Goal: Transaction & Acquisition: Purchase product/service

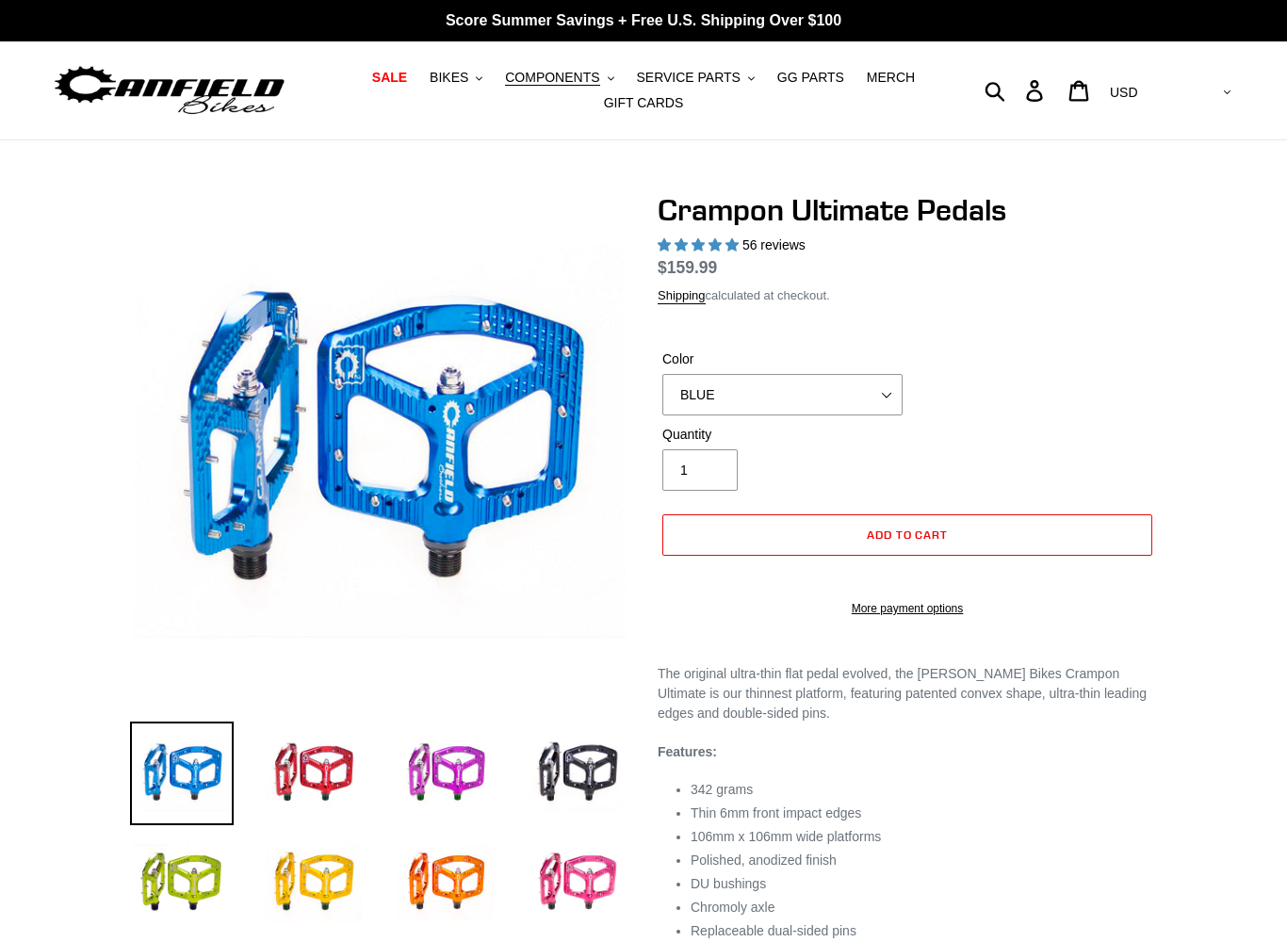
select select "highest-rating"
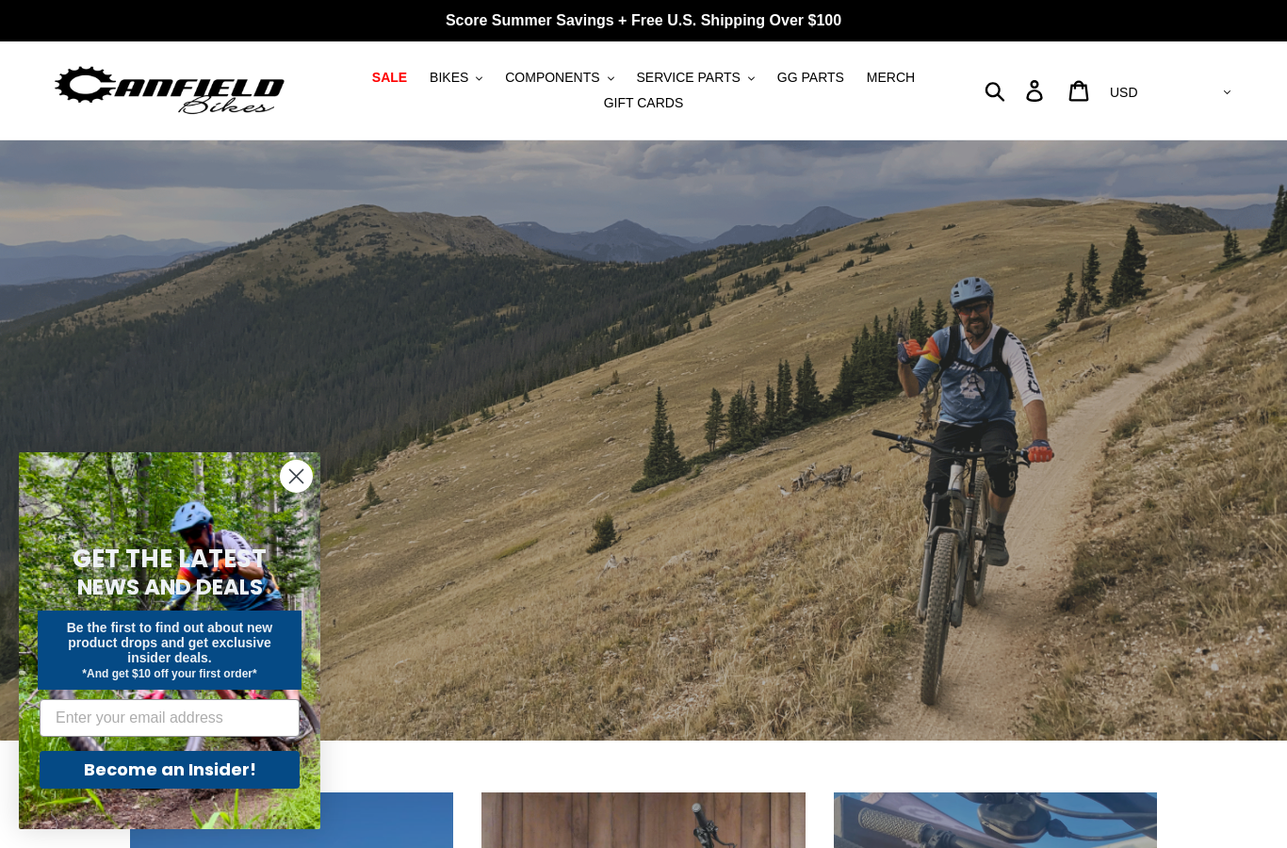
click at [284, 475] on circle "Close dialog" at bounding box center [296, 476] width 31 height 31
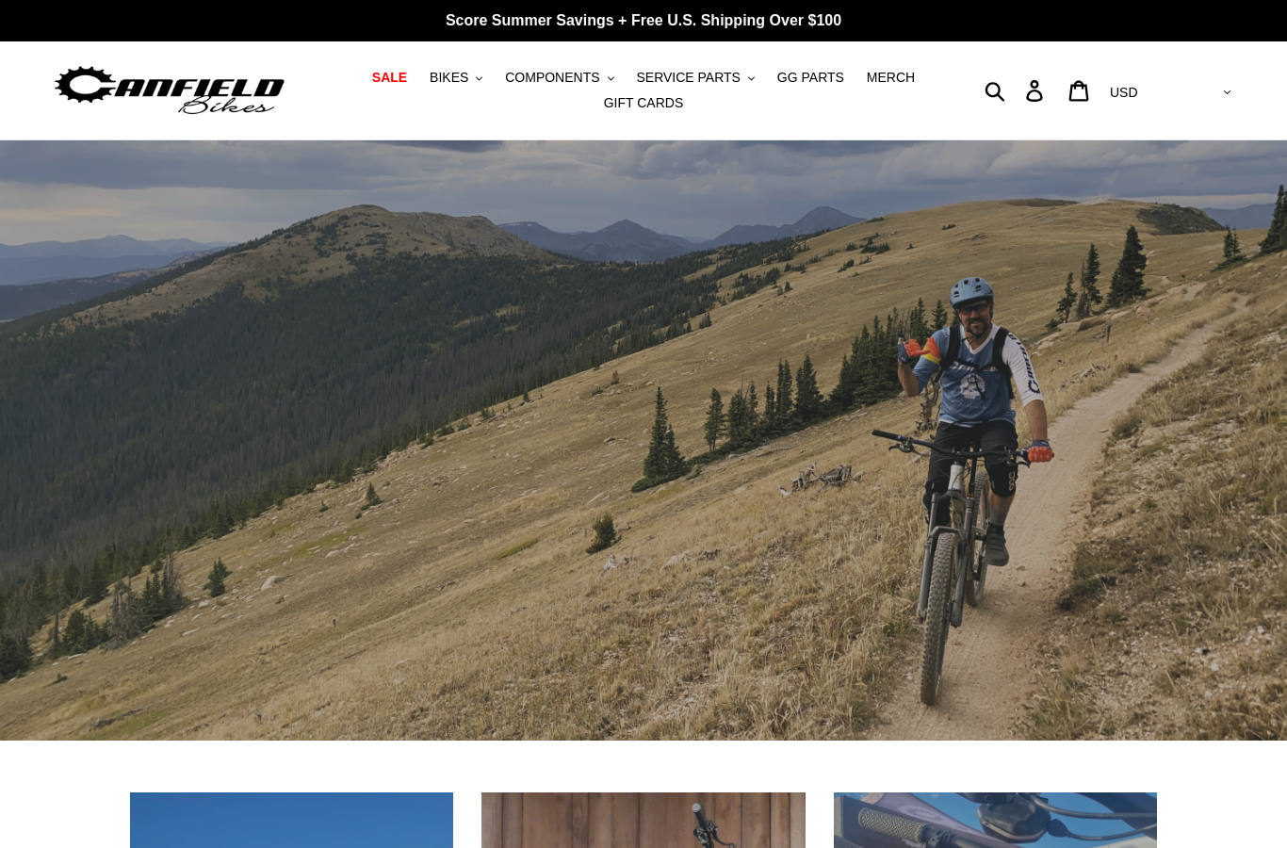
click at [384, 87] on link "SALE" at bounding box center [390, 77] width 54 height 25
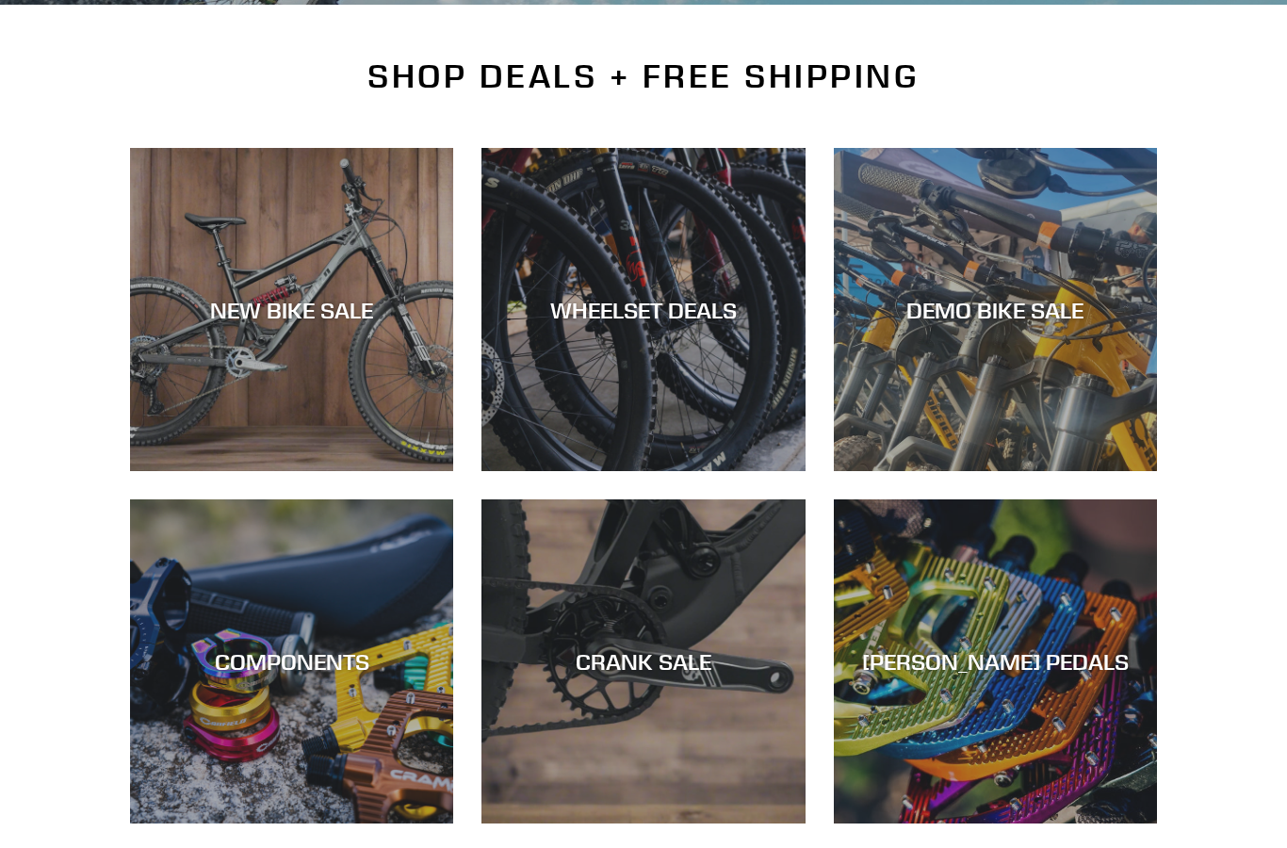
scroll to position [418, 0]
click at [987, 658] on div "CANFIELD PEDALS" at bounding box center [995, 661] width 323 height 27
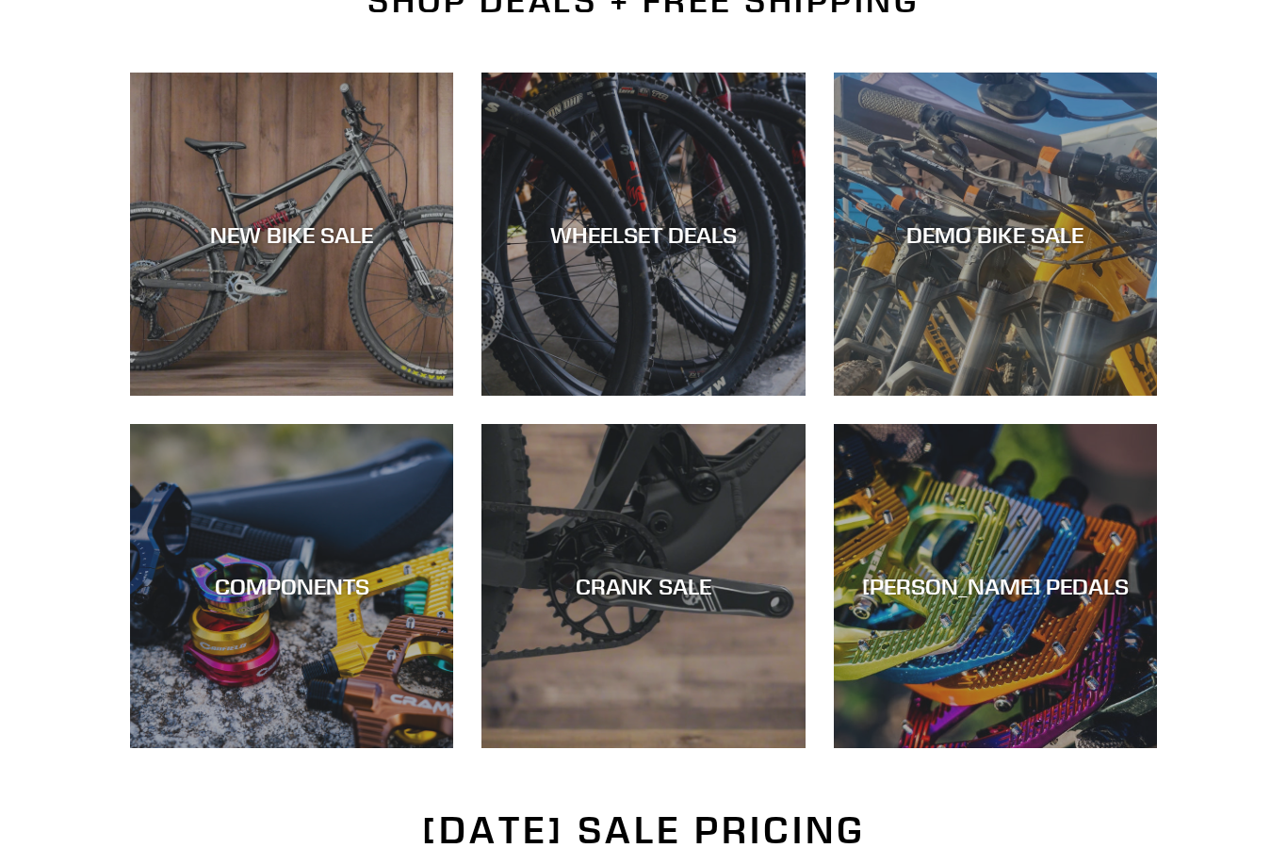
click at [673, 233] on div "WHEELSET DEALS" at bounding box center [642, 233] width 323 height 27
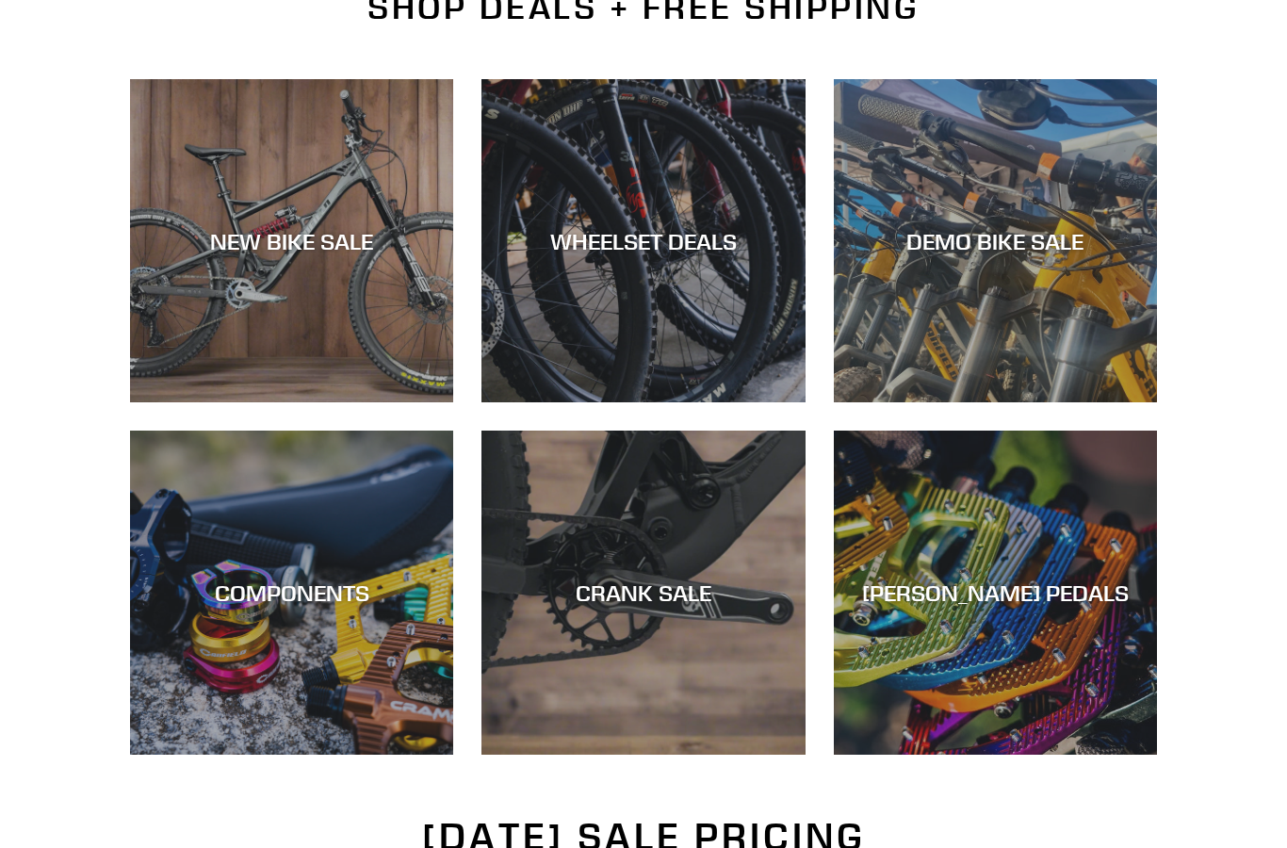
scroll to position [485, 0]
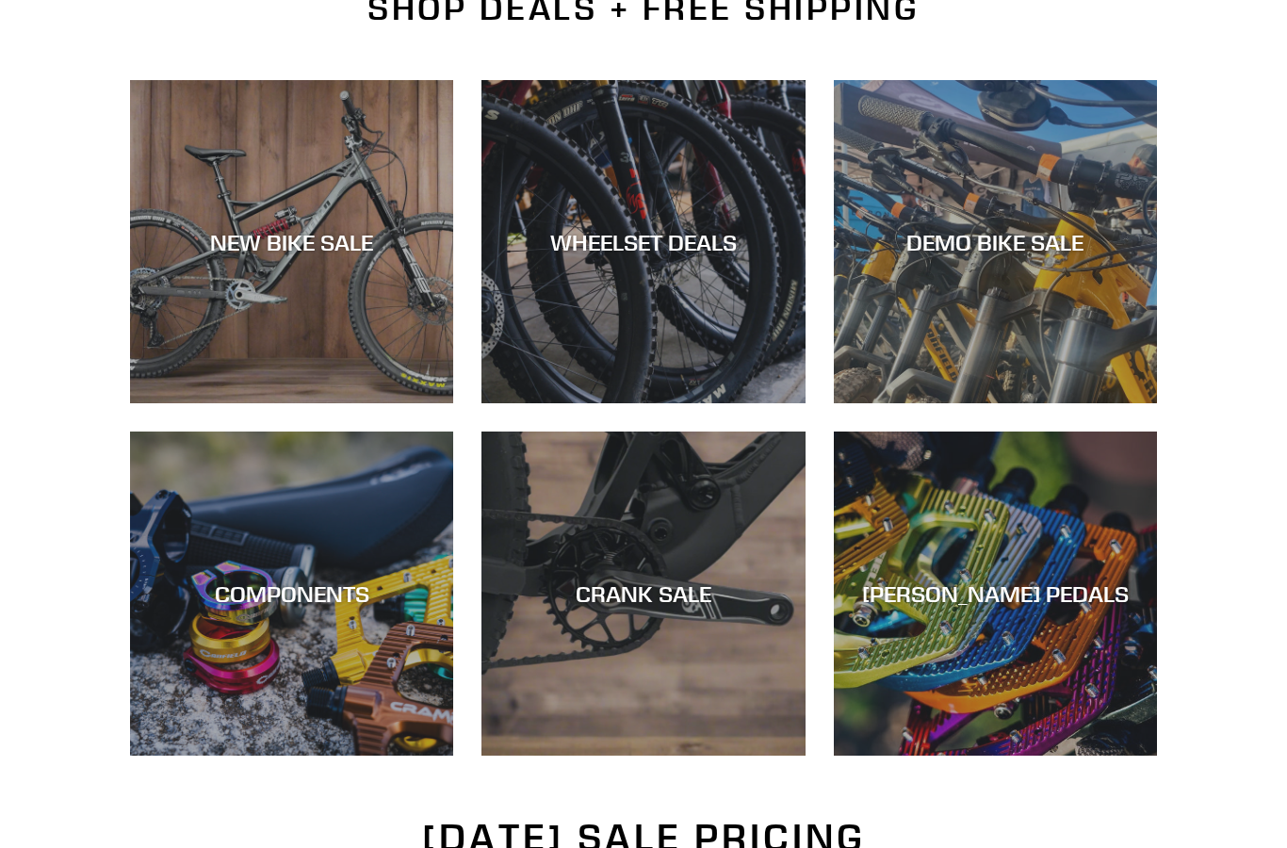
click at [338, 404] on div "NEW BIKE SALE" at bounding box center [291, 404] width 323 height 0
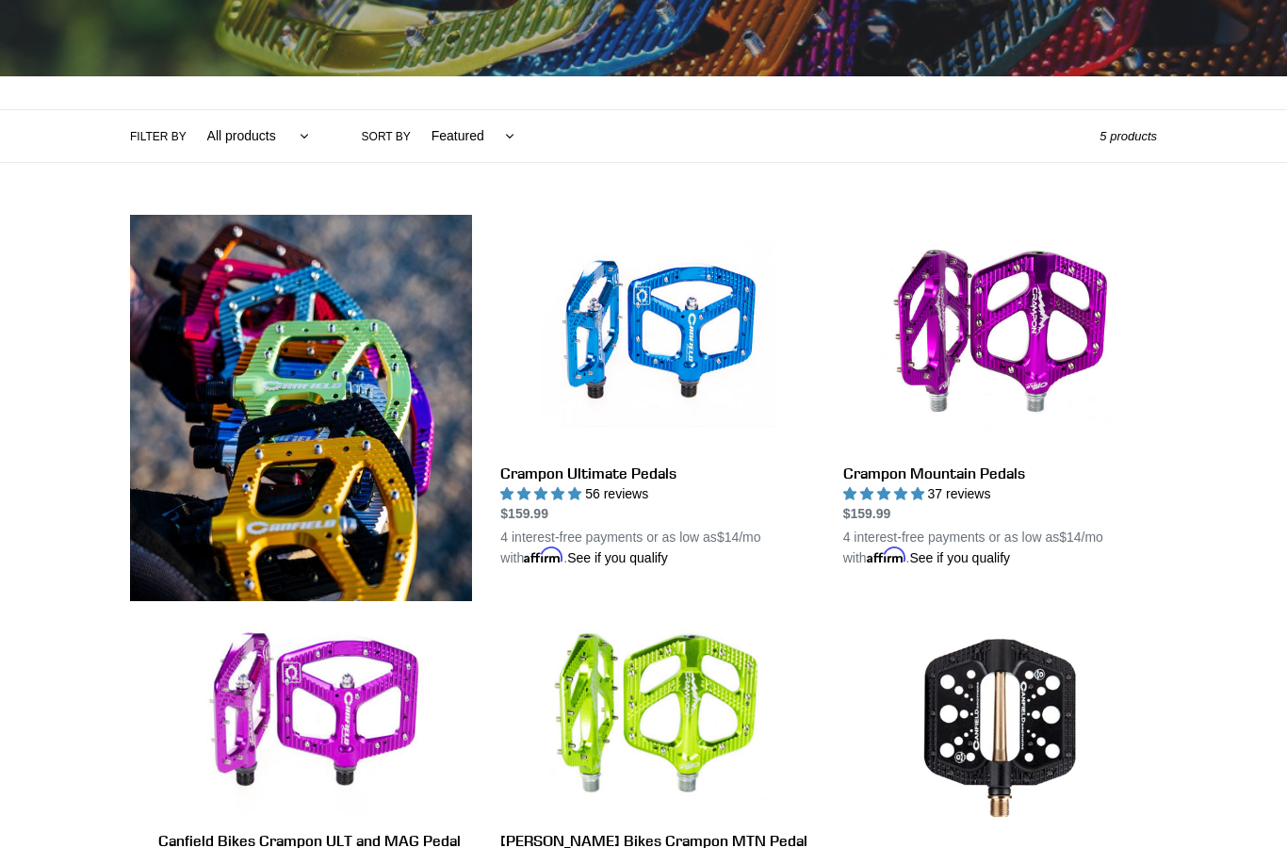
scroll to position [317, 0]
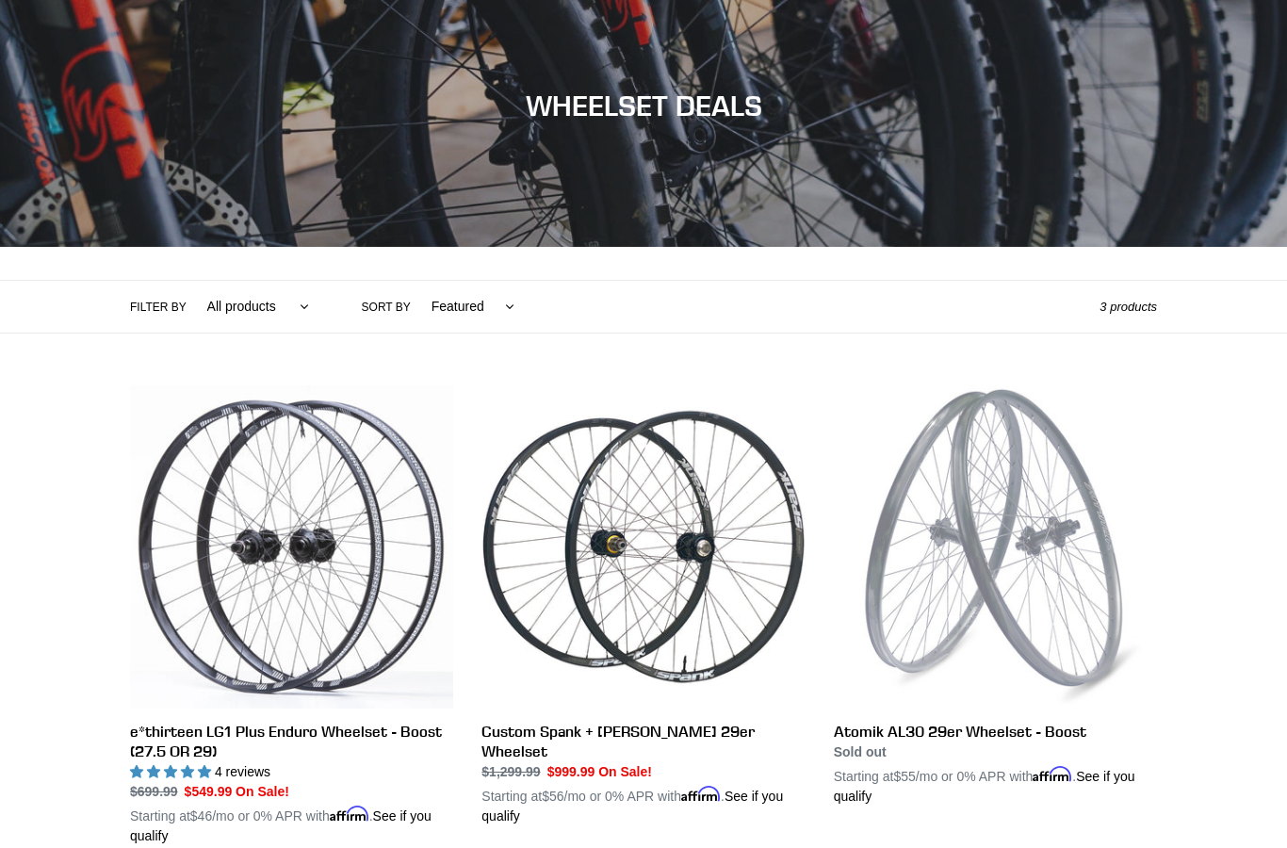
scroll to position [173, 0]
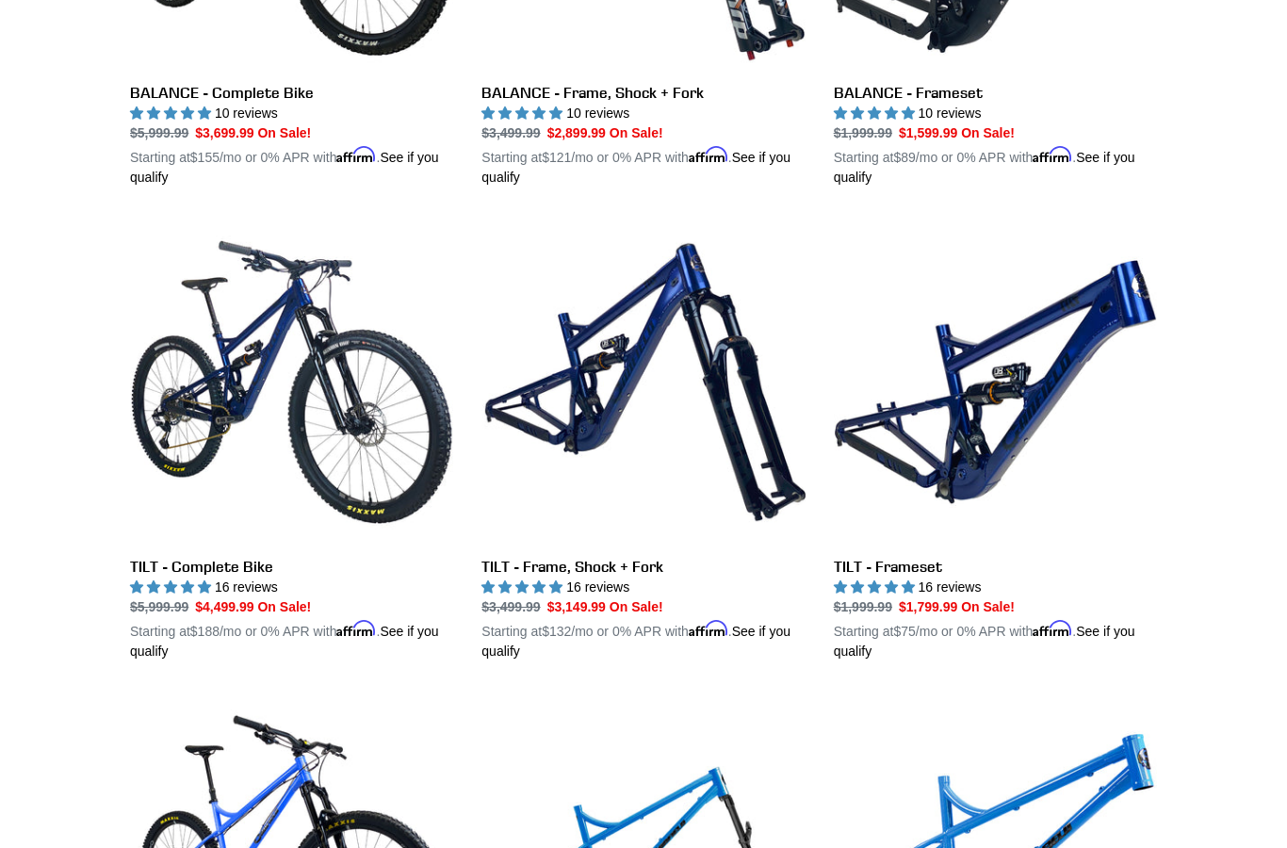
scroll to position [2236, 0]
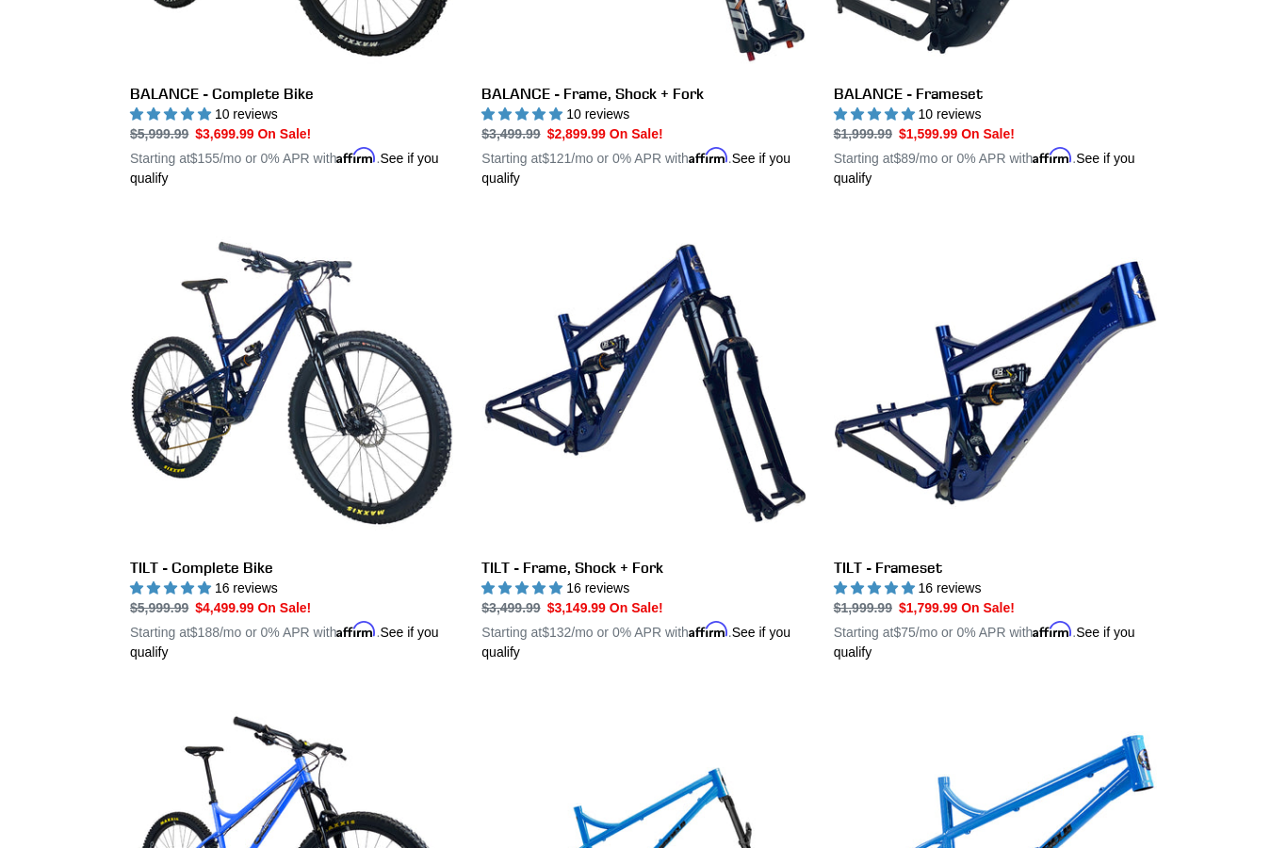
click at [248, 581] on link "TILT - Complete Bike" at bounding box center [291, 441] width 323 height 441
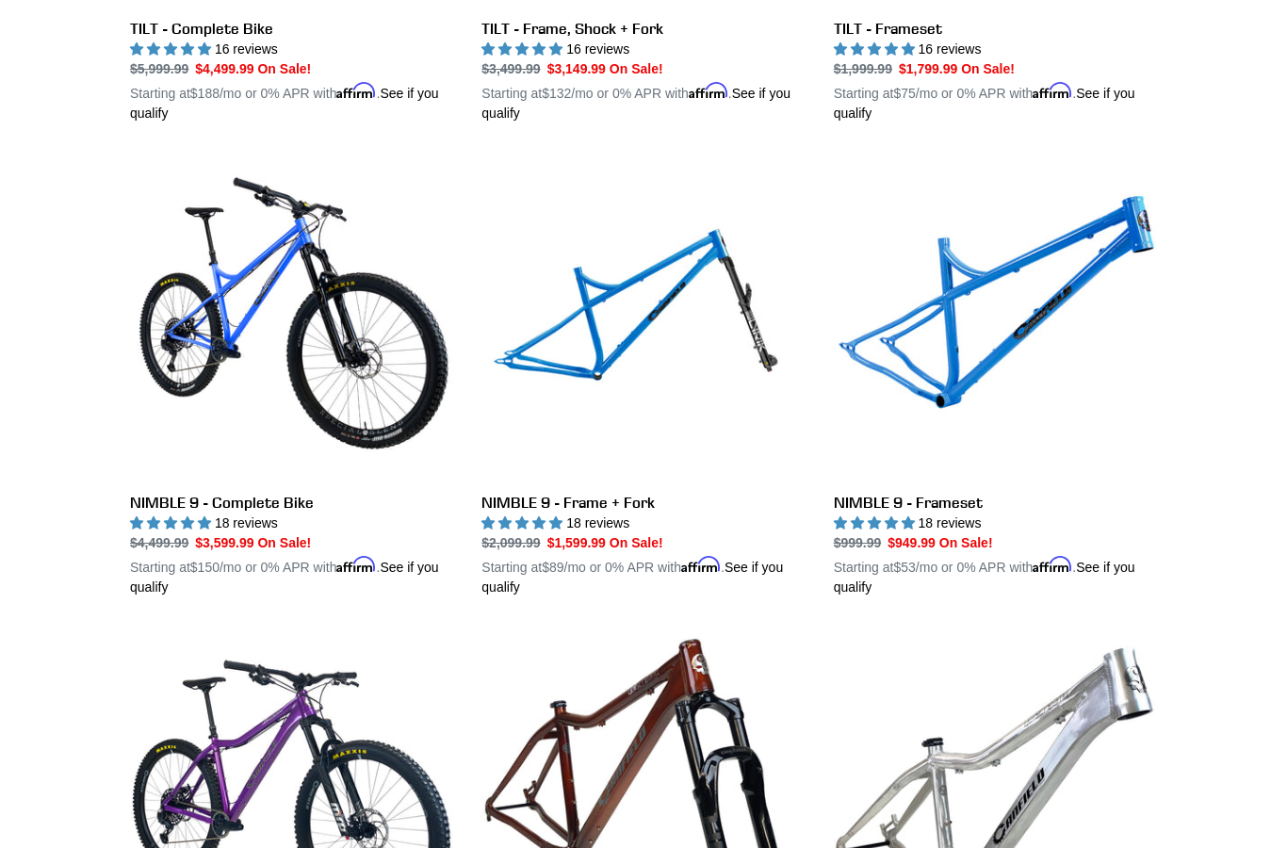
scroll to position [2774, 0]
click at [939, 496] on link "NIMBLE 9 - Frameset" at bounding box center [995, 376] width 323 height 441
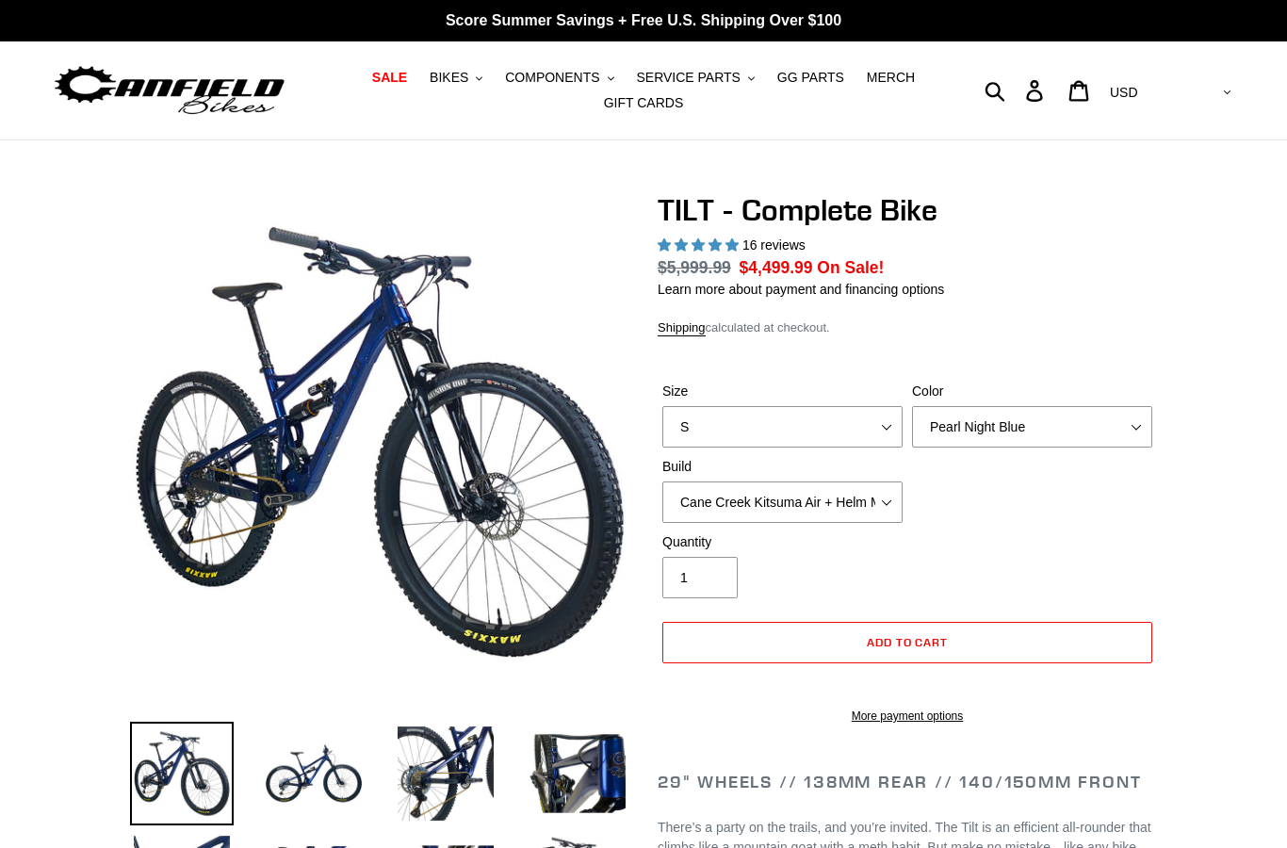
select select "highest-rating"
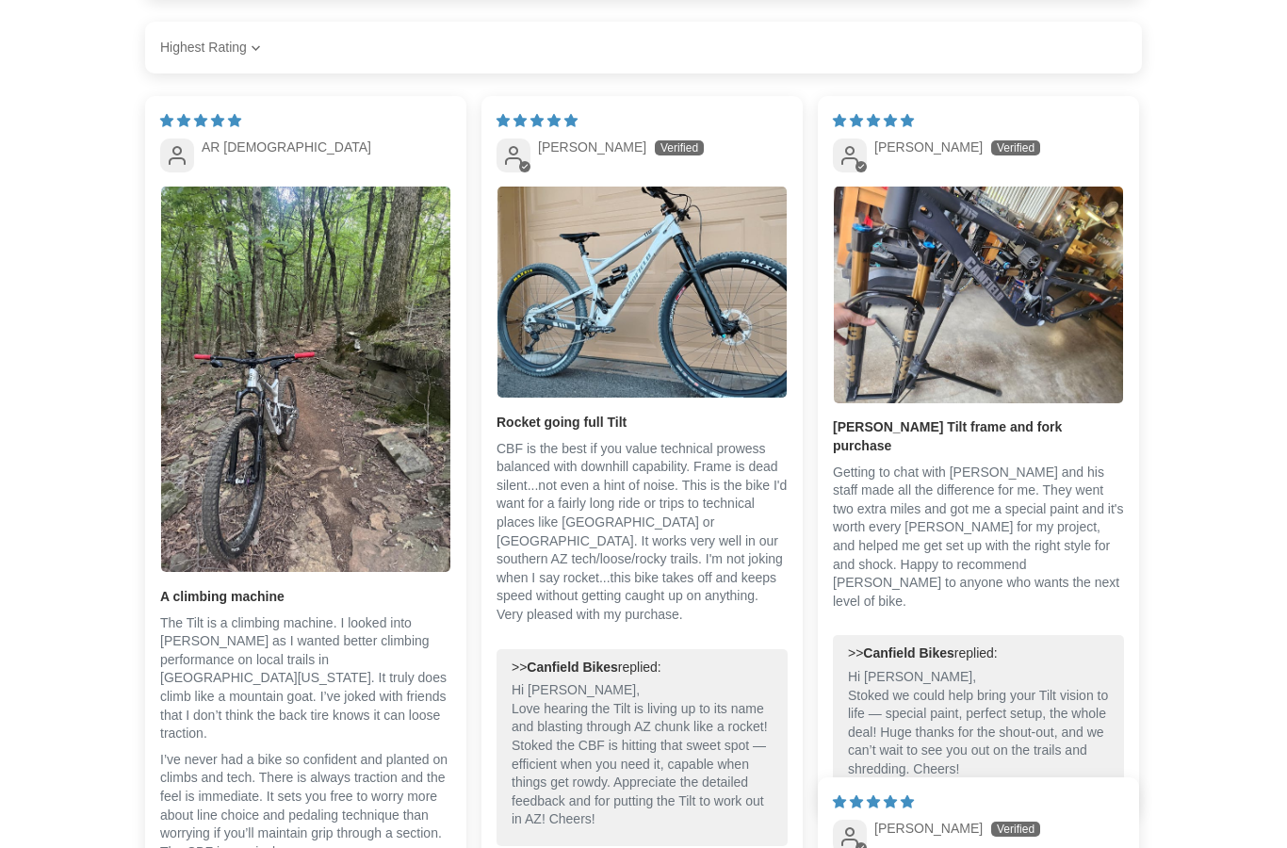
scroll to position [4026, 0]
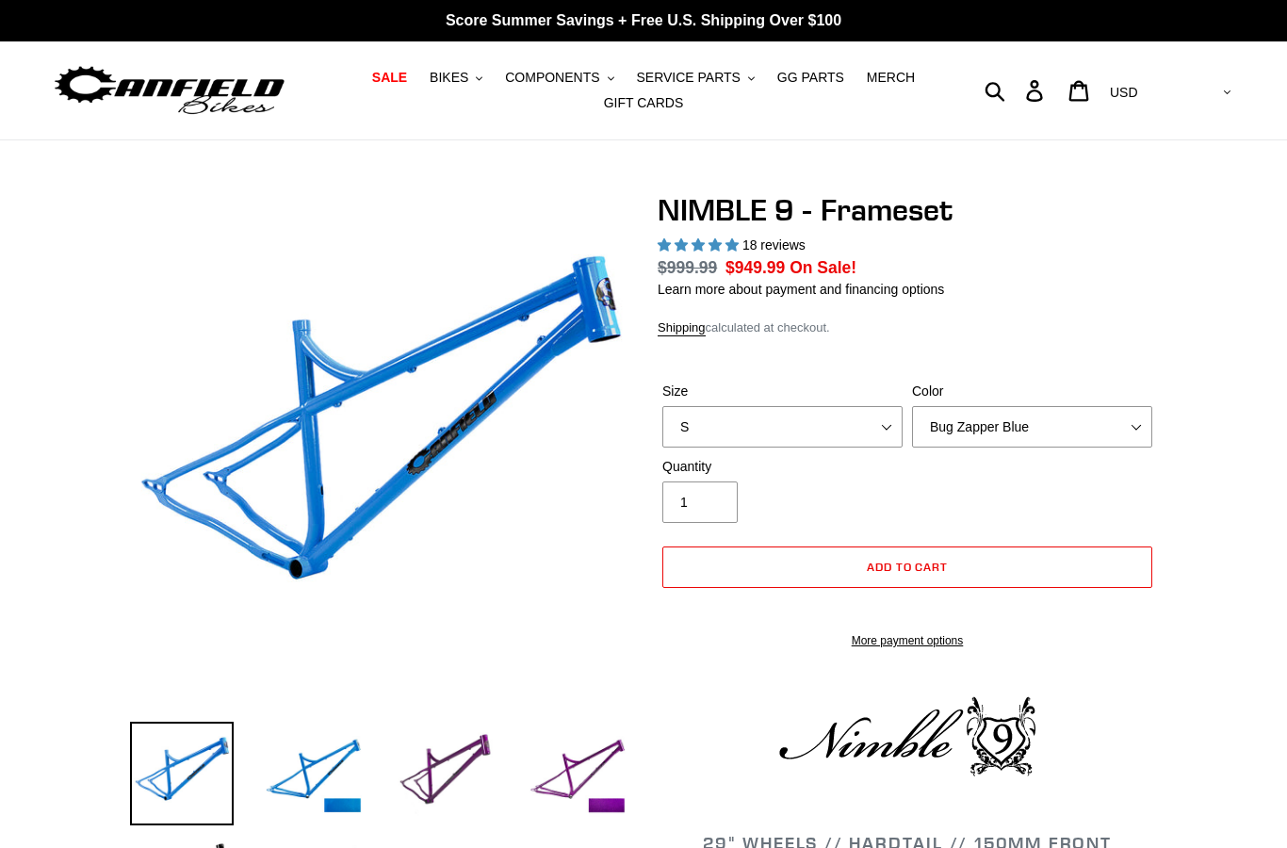
select select "highest-rating"
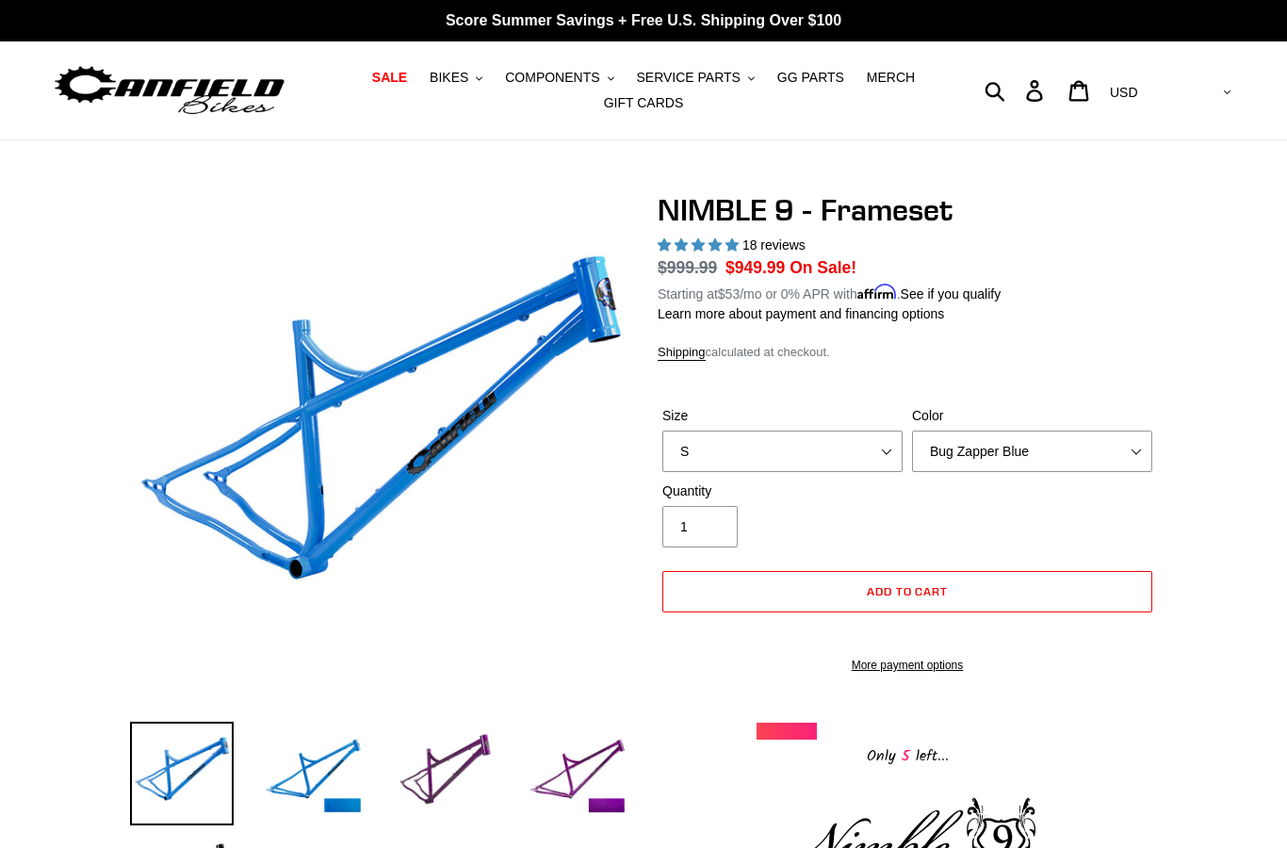
click at [899, 66] on link "MERCH" at bounding box center [890, 77] width 67 height 25
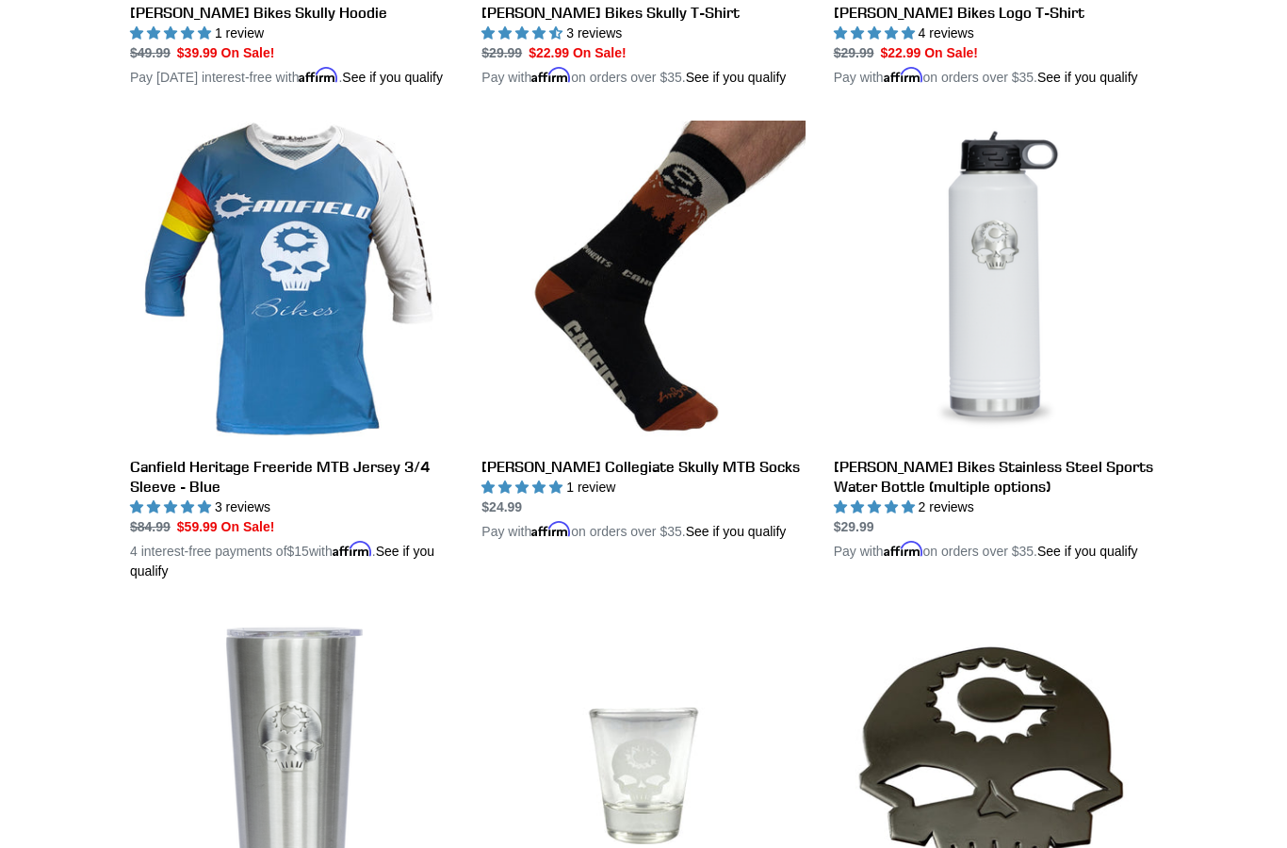
scroll to position [895, 0]
click at [358, 493] on link "Canfield Heritage Freeride MTB Jersey 3/4 Sleeve - Blue" at bounding box center [291, 351] width 323 height 461
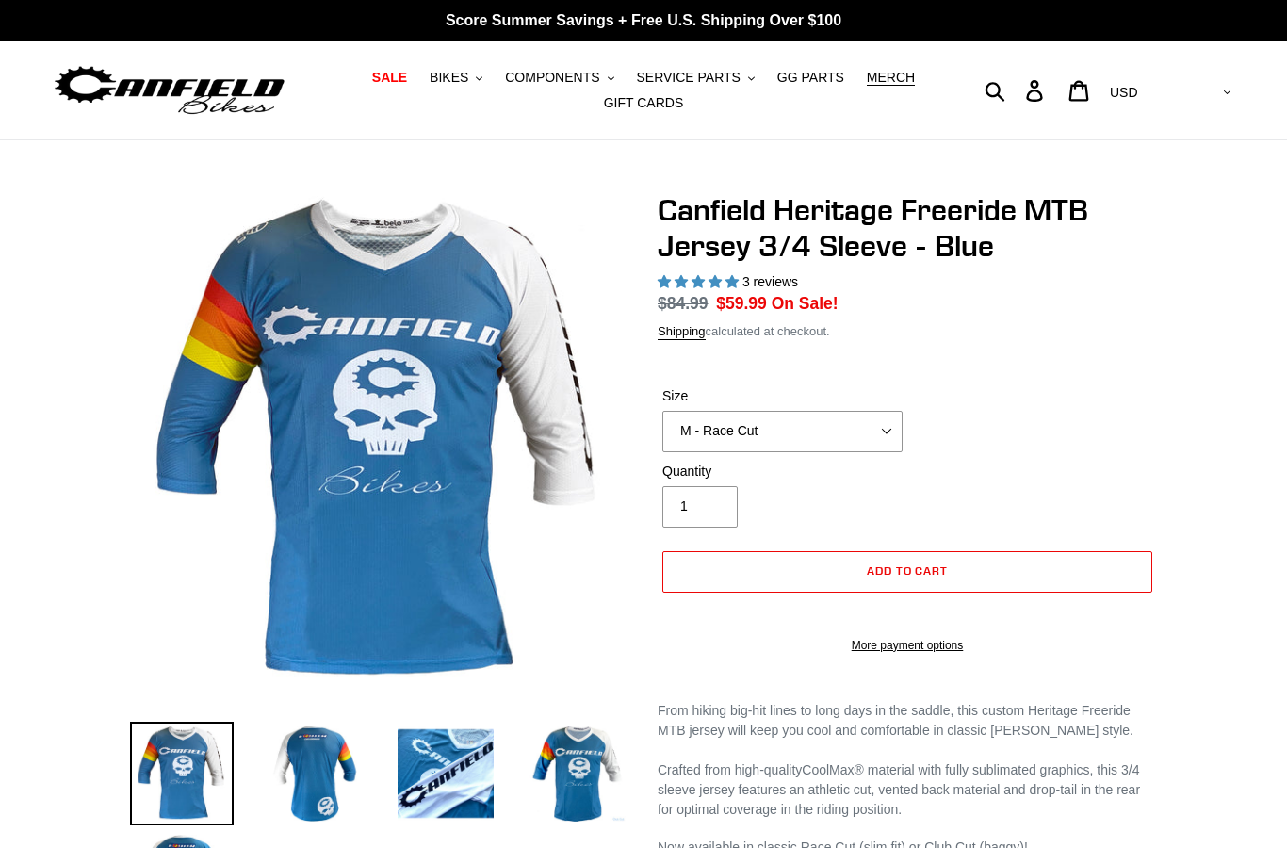
select select "highest-rating"
click at [884, 418] on select "S - Race Cut M - Race Cut L - Race Cut XL - Race Cut XXL - Race Cut S - Club Cu…" at bounding box center [782, 431] width 240 height 41
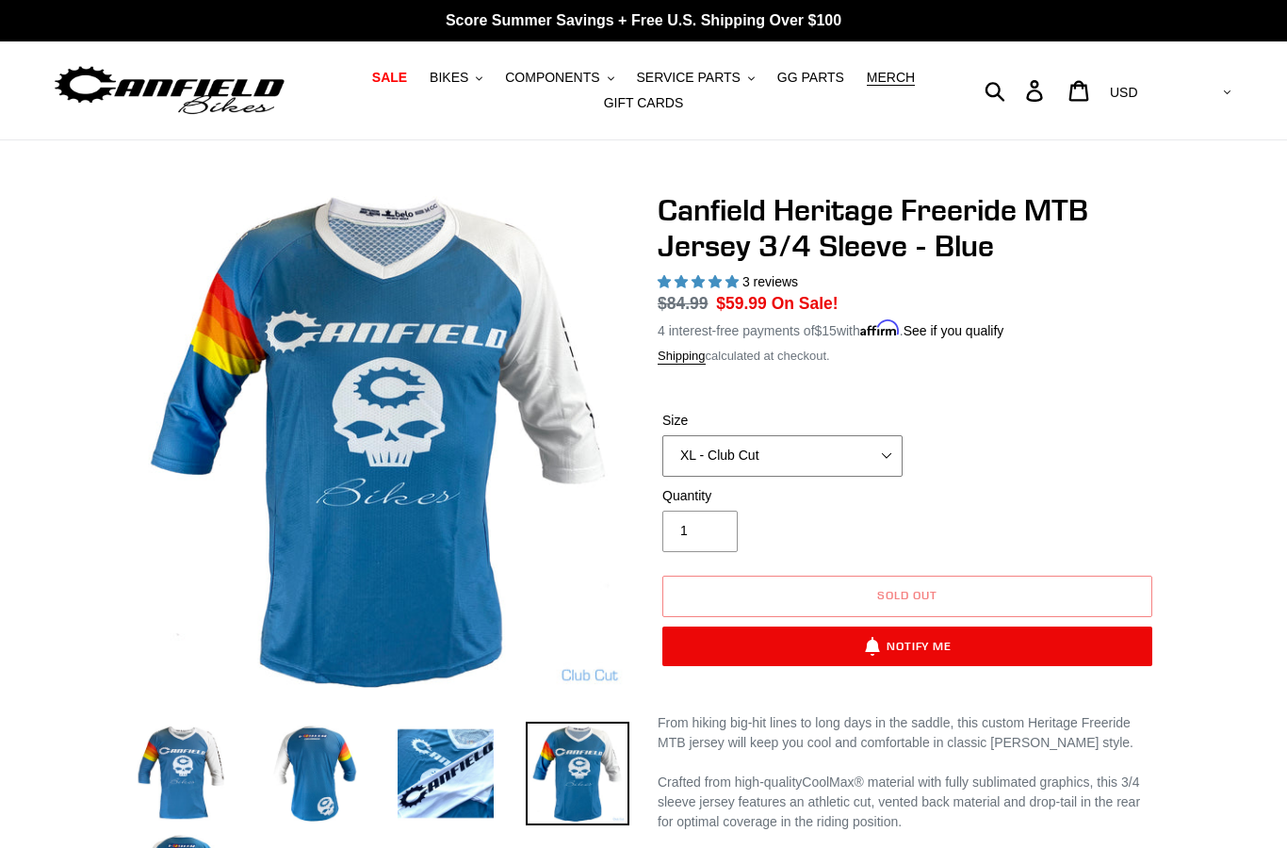
click at [888, 456] on select "S - Race Cut M - Race Cut L - Race Cut XL - Race Cut XXL - Race Cut S - Club Cu…" at bounding box center [782, 455] width 240 height 41
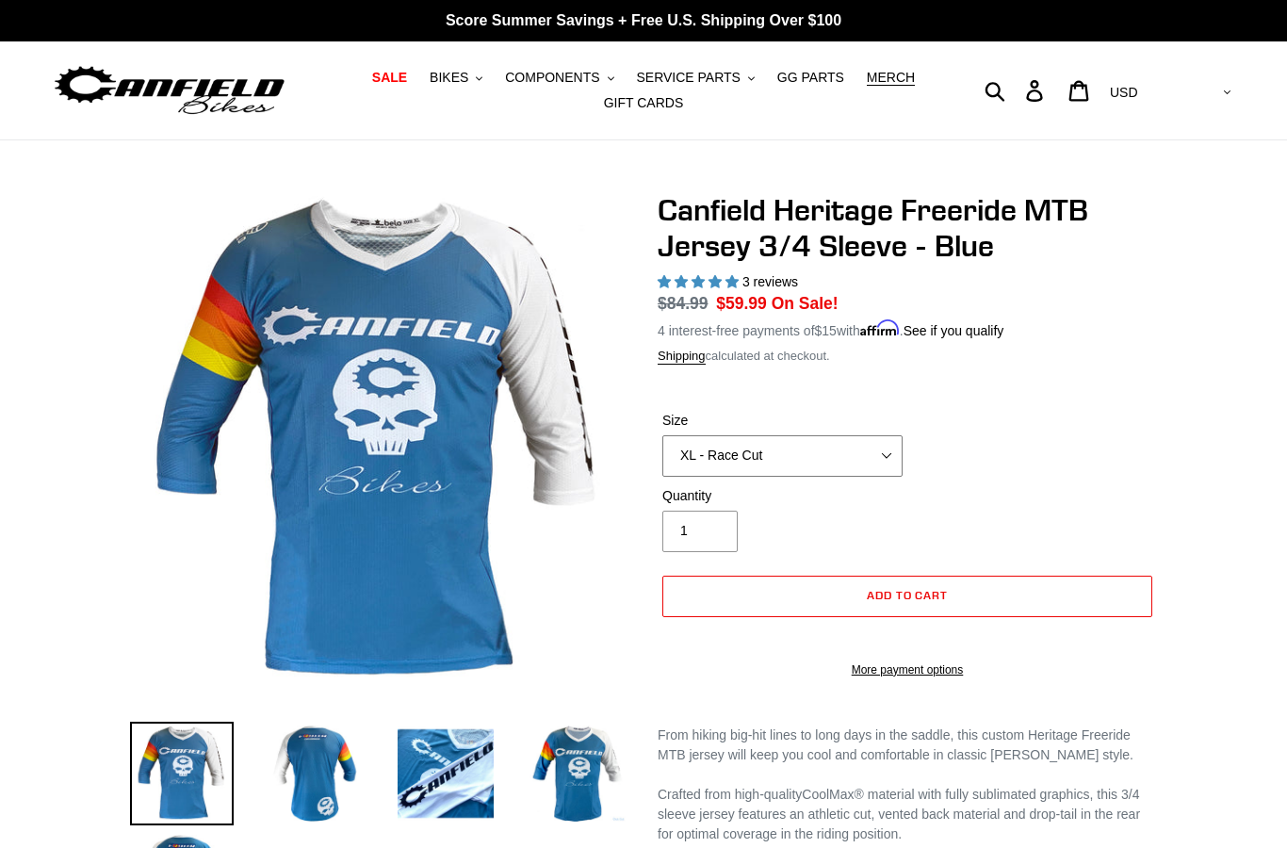
click at [891, 454] on select "S - Race Cut M - Race Cut L - Race Cut XL - Race Cut XXL - Race Cut S - Club Cu…" at bounding box center [782, 455] width 240 height 41
select select "XL - Club Cut"
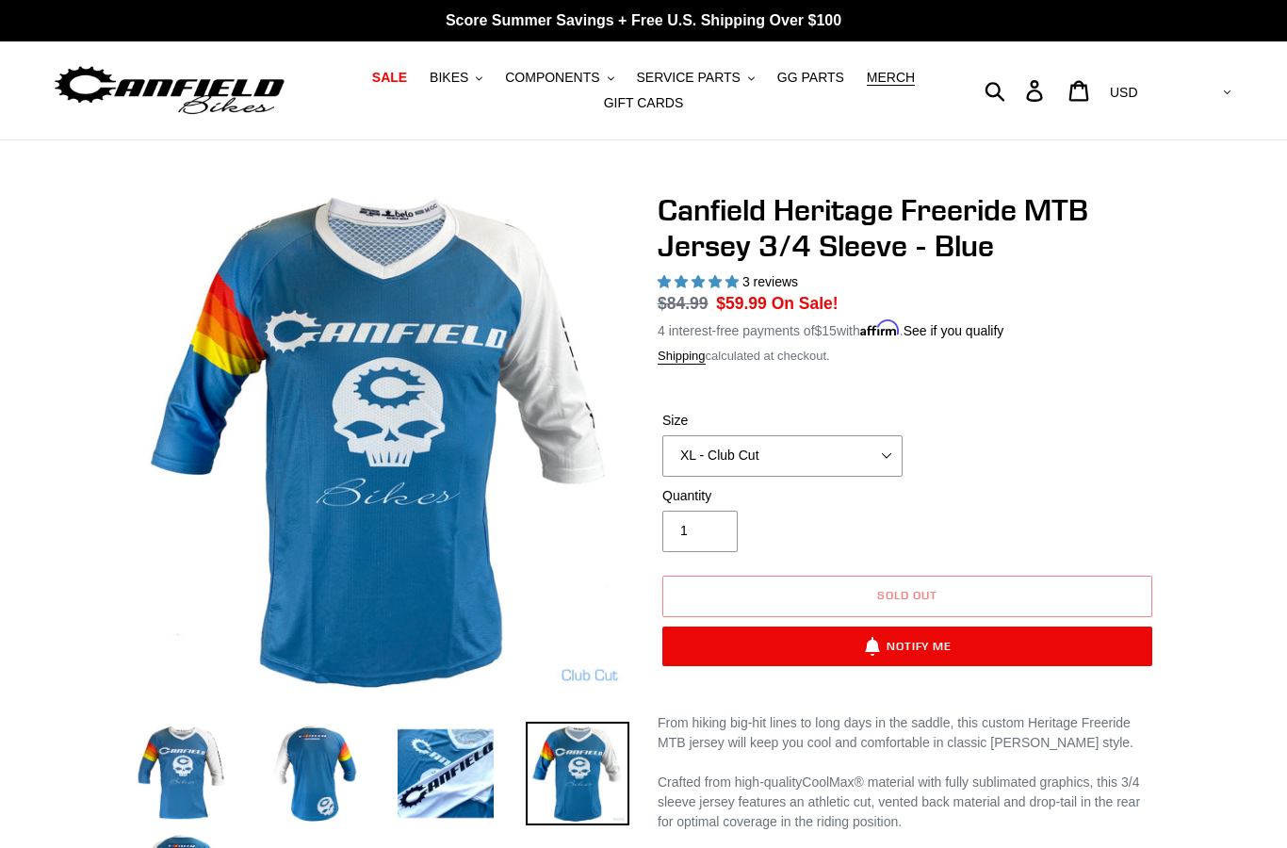
click at [846, 641] on button "Notify Me" at bounding box center [907, 646] width 490 height 40
select select "39453619978315"
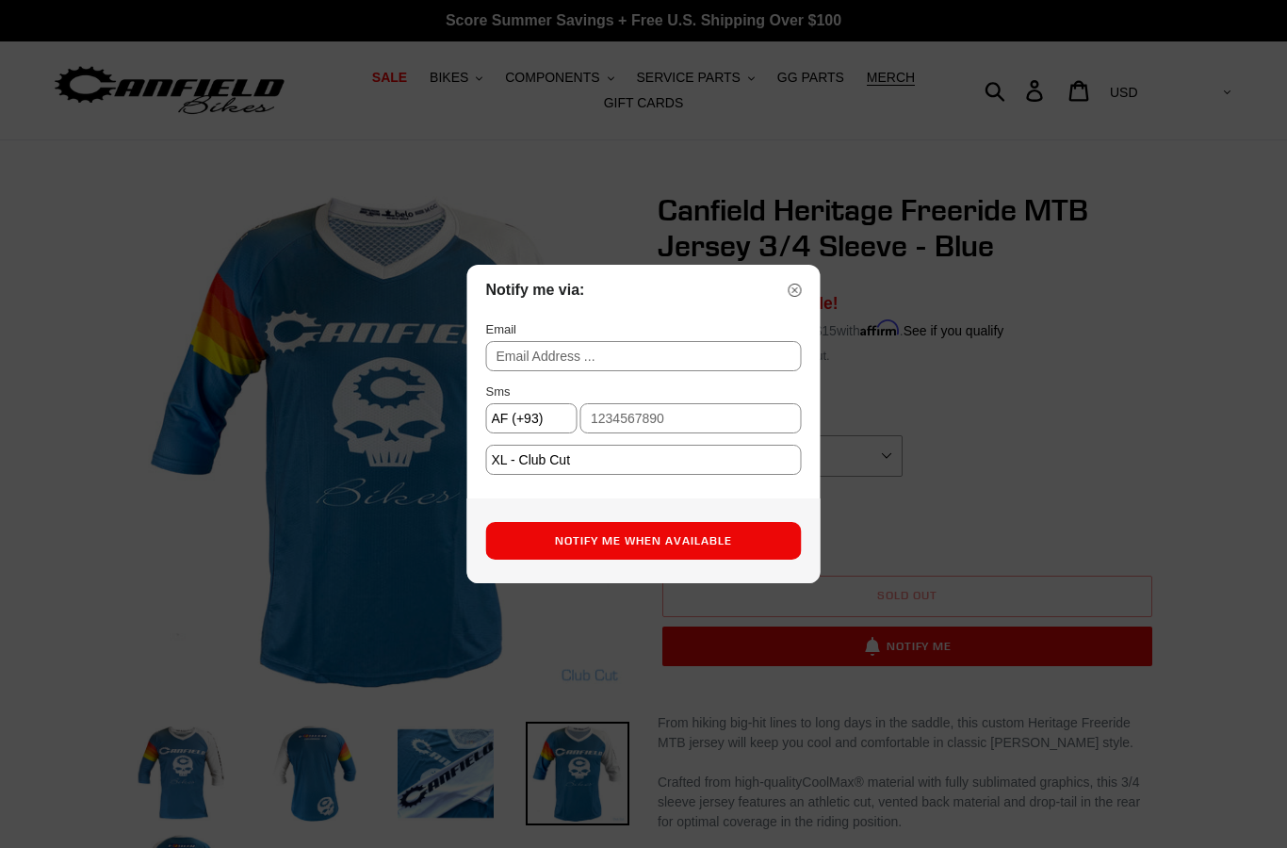
click at [797, 297] on img at bounding box center [795, 290] width 13 height 13
